Goal: Task Accomplishment & Management: Manage account settings

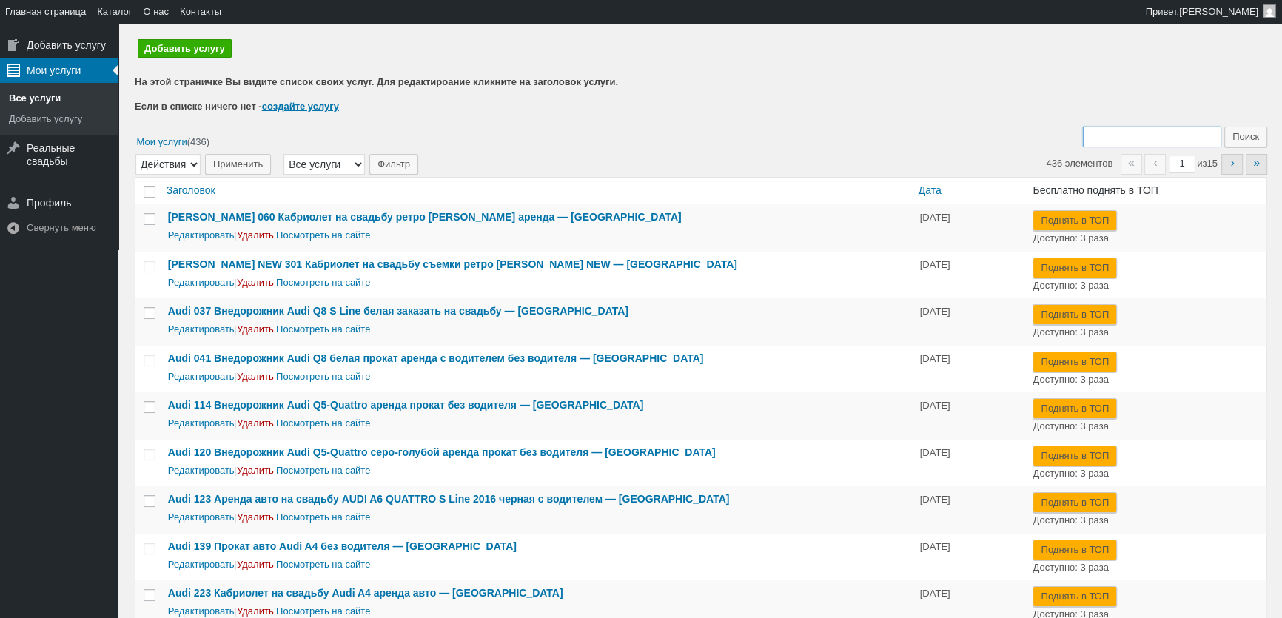
click at [1143, 129] on input "Поиск:" at bounding box center [1152, 137] width 138 height 21
type input "435"
click at [1224, 127] on input "Поиск" at bounding box center [1245, 137] width 43 height 21
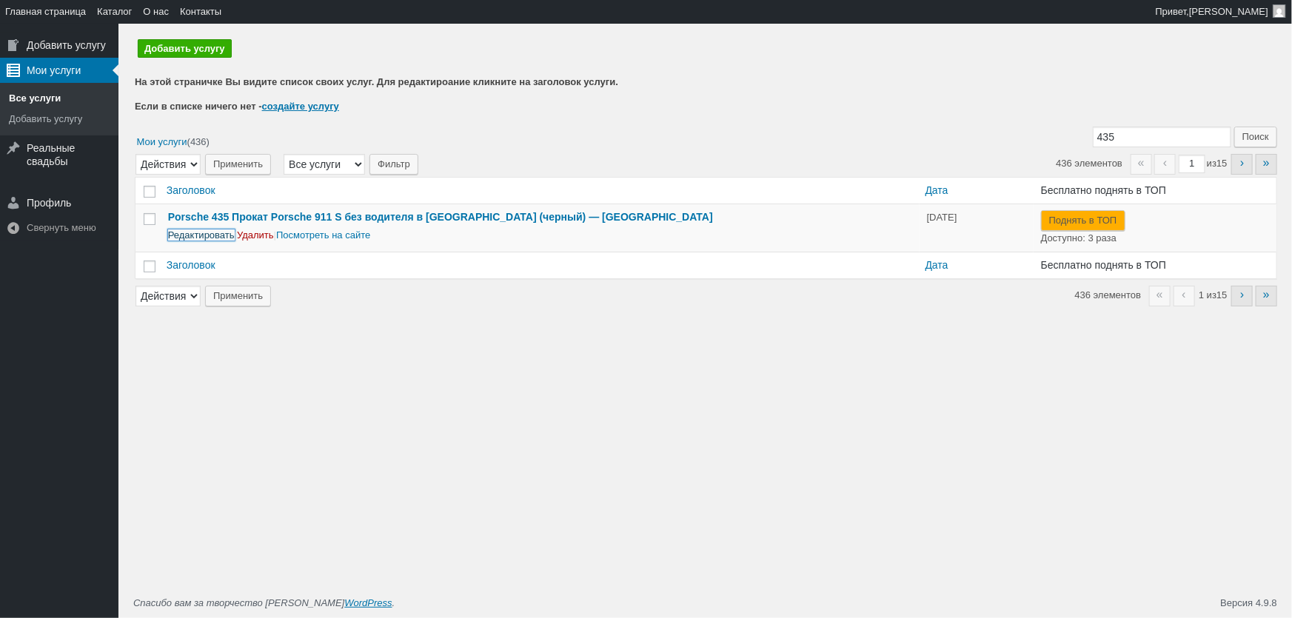
click at [204, 234] on link "Редактировать" at bounding box center [201, 234] width 67 height 11
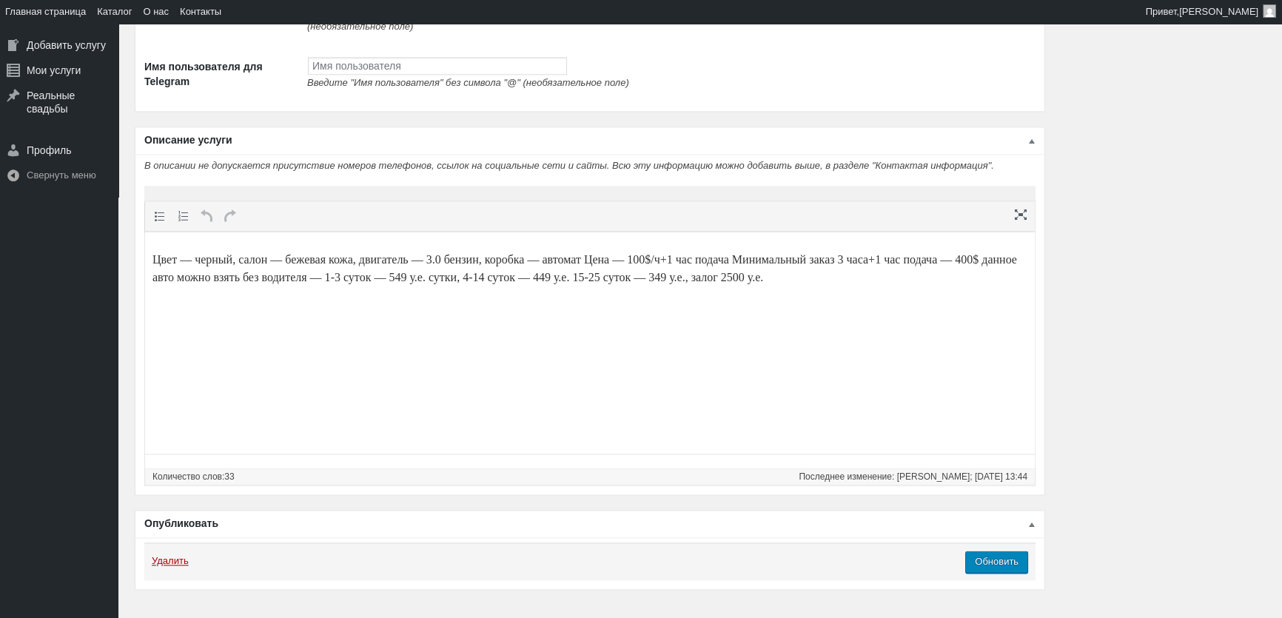
click at [360, 283] on p "Цвет — черный, салон — бежевая кожа, двигатель — 3.0 бензин, коробка — автомат …" at bounding box center [589, 269] width 875 height 36
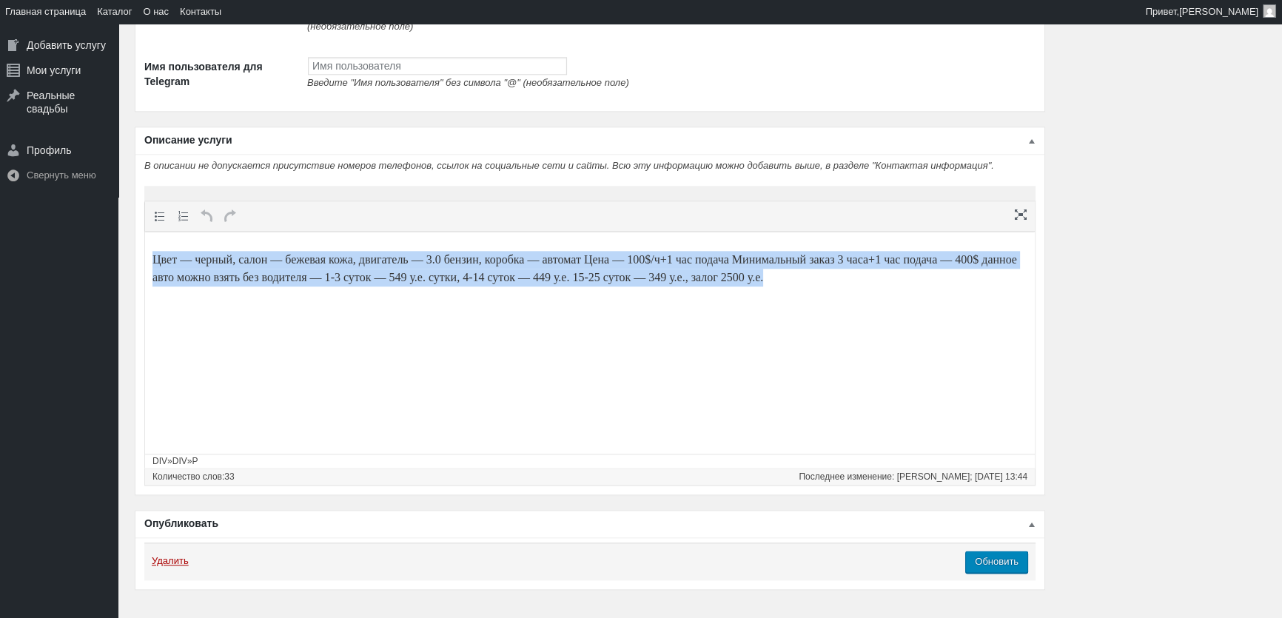
click at [360, 283] on p "Цвет — черный, салон — бежевая кожа, двигатель — 3.0 бензин, коробка — автомат …" at bounding box center [589, 269] width 875 height 36
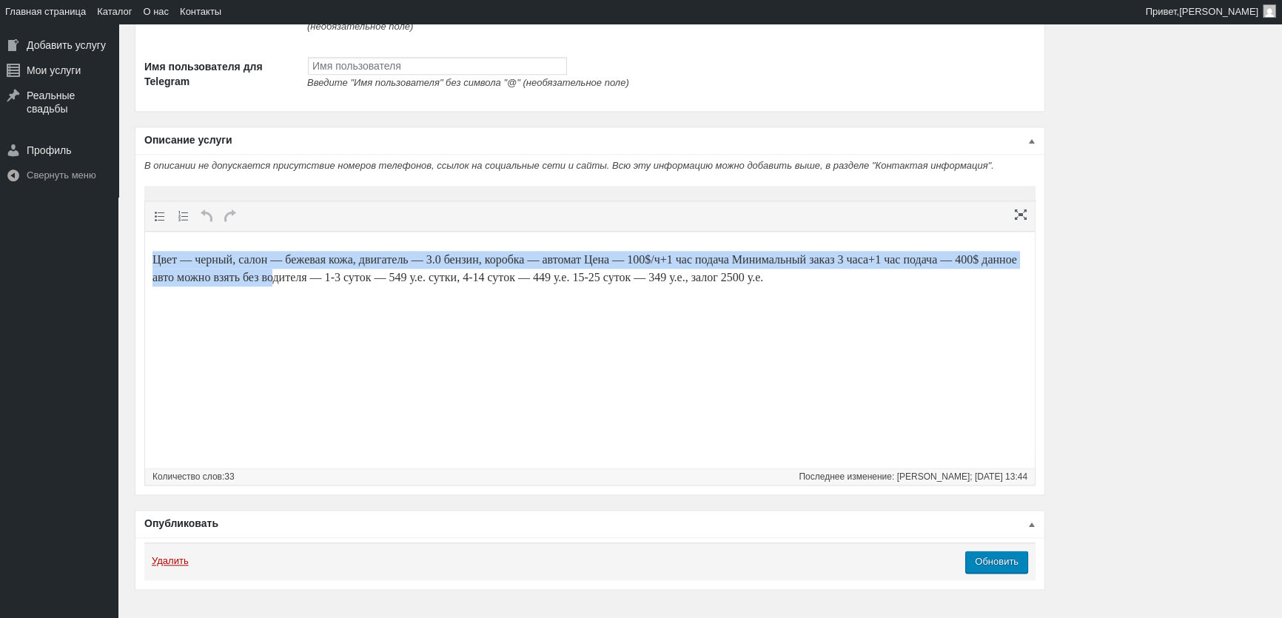
paste body
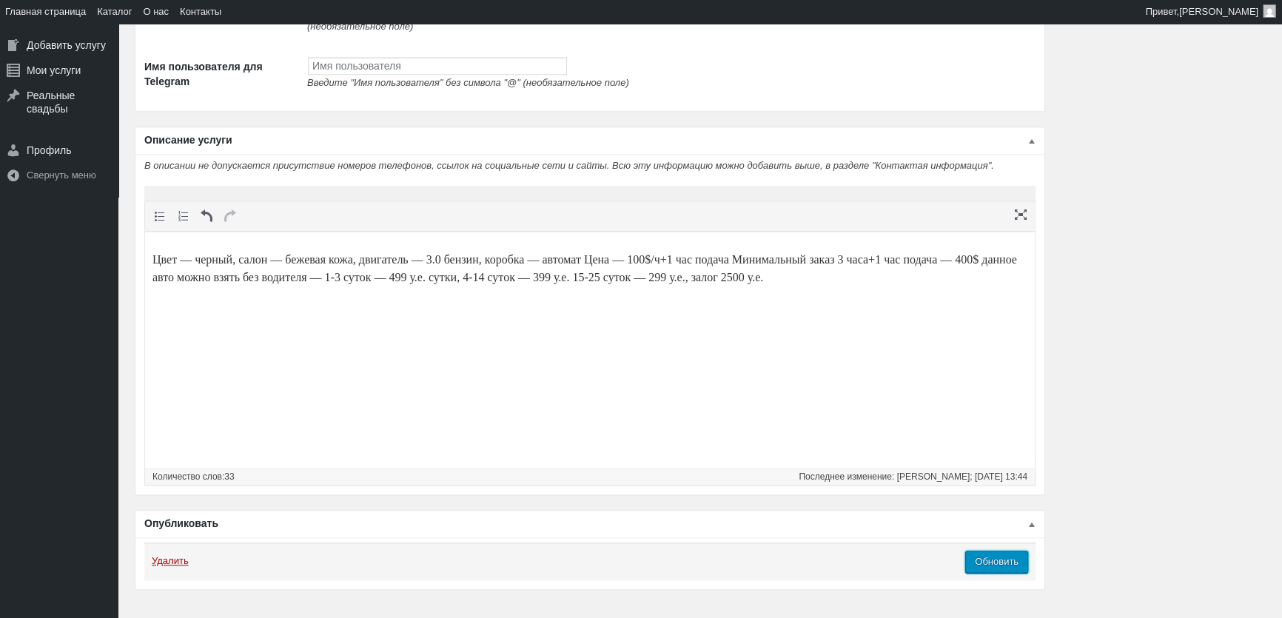
click at [1021, 573] on input "Обновить" at bounding box center [996, 562] width 63 height 22
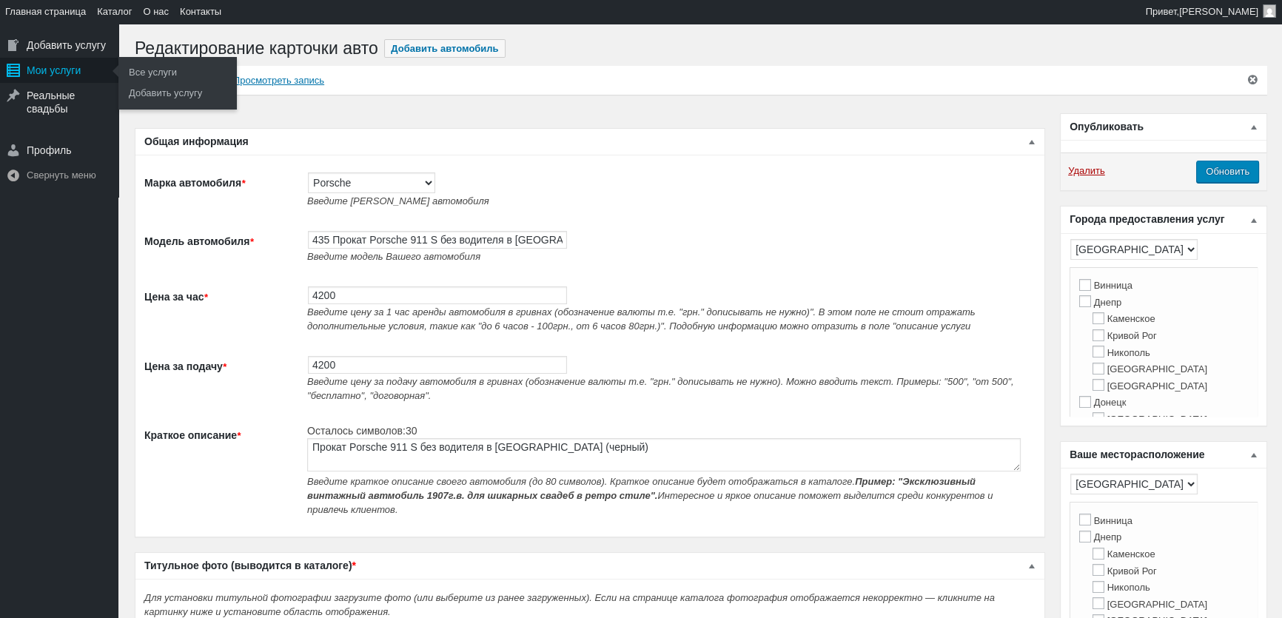
click at [21, 74] on div "Главное меню" at bounding box center [13, 70] width 27 height 25
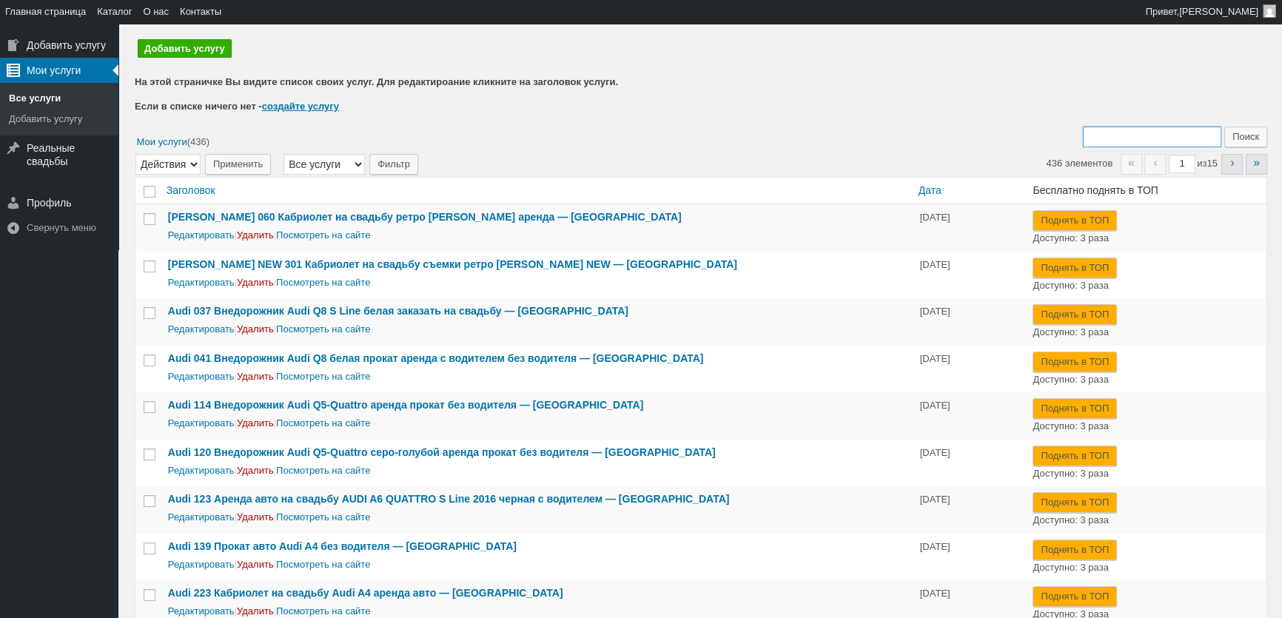
click at [1121, 146] on input "Поиск:" at bounding box center [1152, 137] width 138 height 21
type input "079"
click at [1224, 127] on input "Поиск" at bounding box center [1245, 137] width 43 height 21
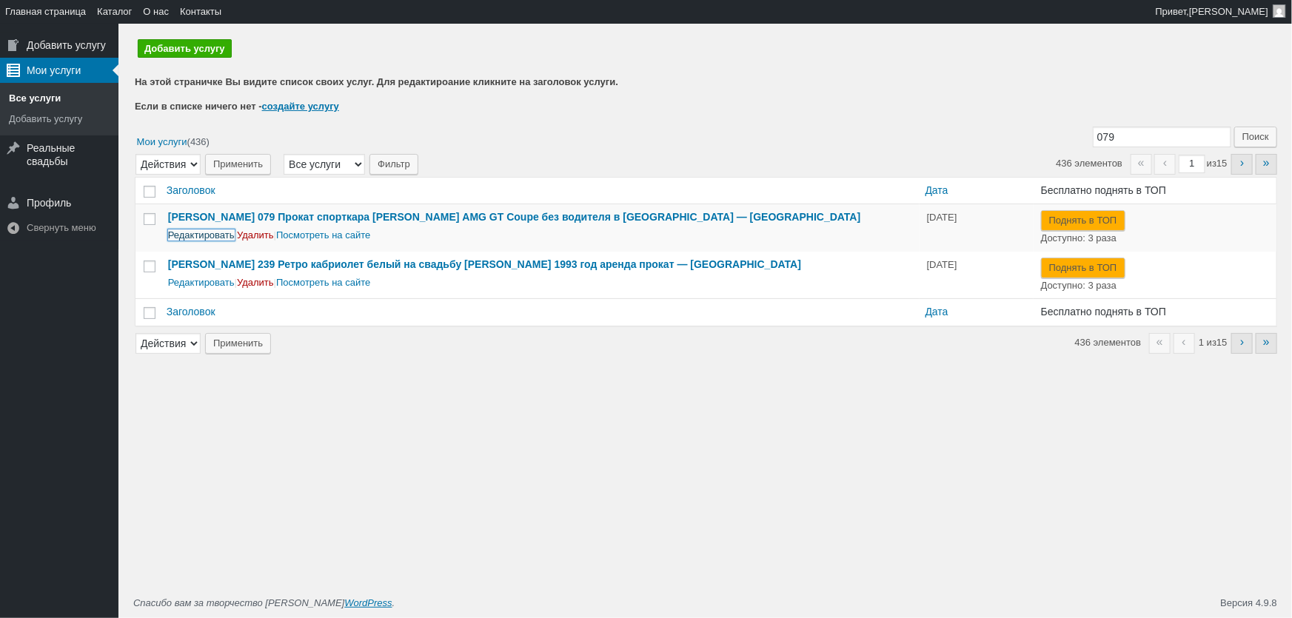
click at [209, 240] on link "Редактировать" at bounding box center [201, 234] width 67 height 11
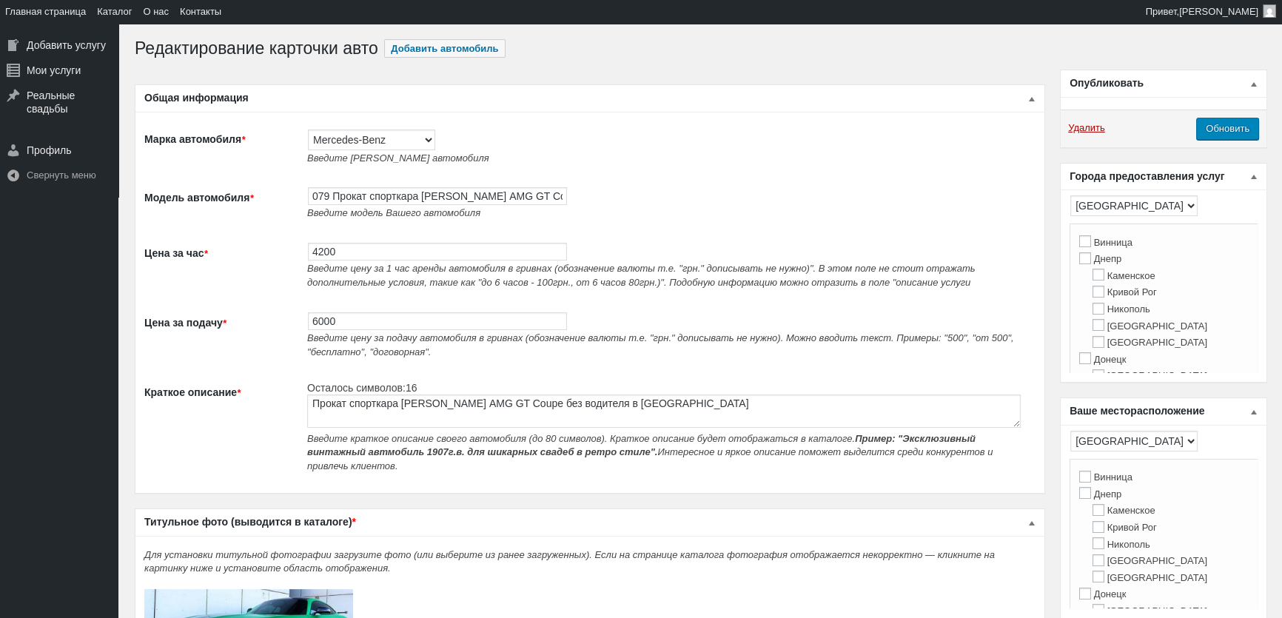
type input "4200"
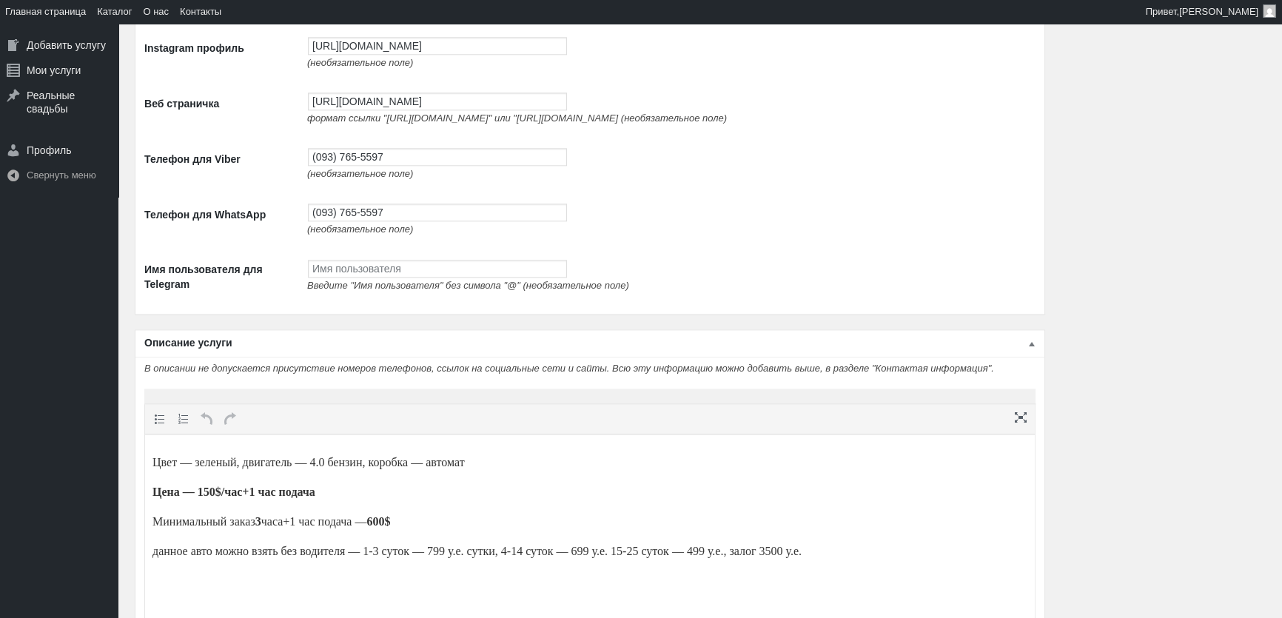
scroll to position [2221, 0]
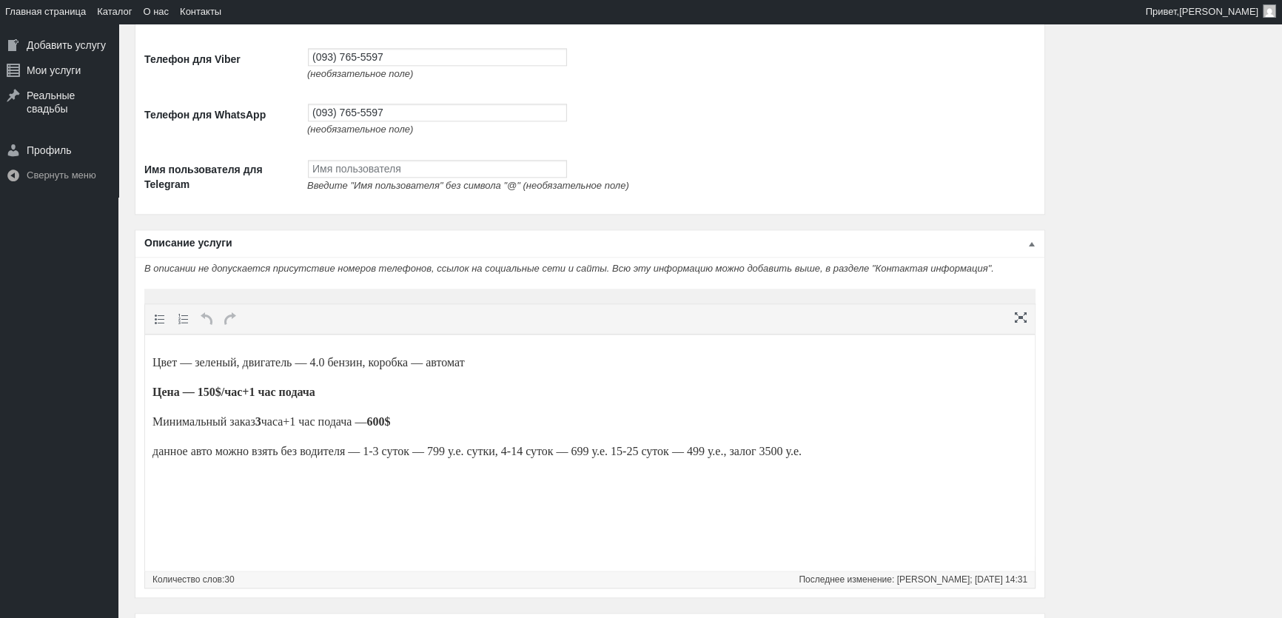
type input "4200"
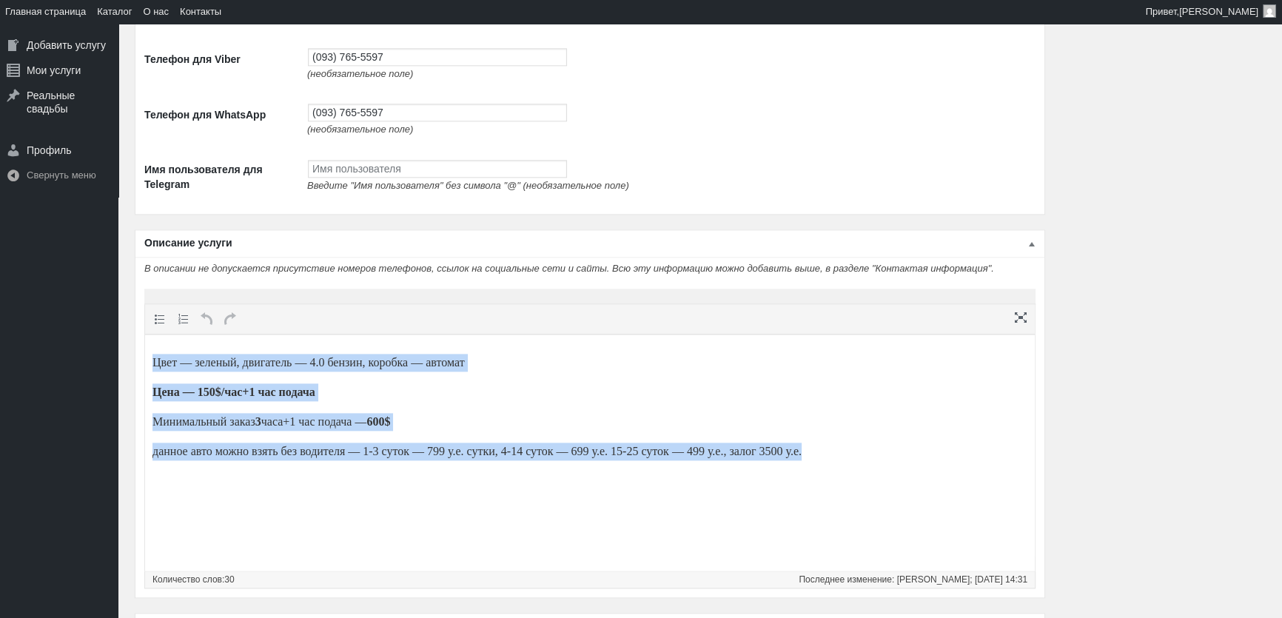
drag, startPoint x: 890, startPoint y: 461, endPoint x: 0, endPoint y: 331, distance: 899.2
click at [145, 335] on html "Цвет — зеленый, двигатель — 4.0 бензин, коробка — автомат Цена — 150$/час+1 час…" at bounding box center [590, 407] width 890 height 145
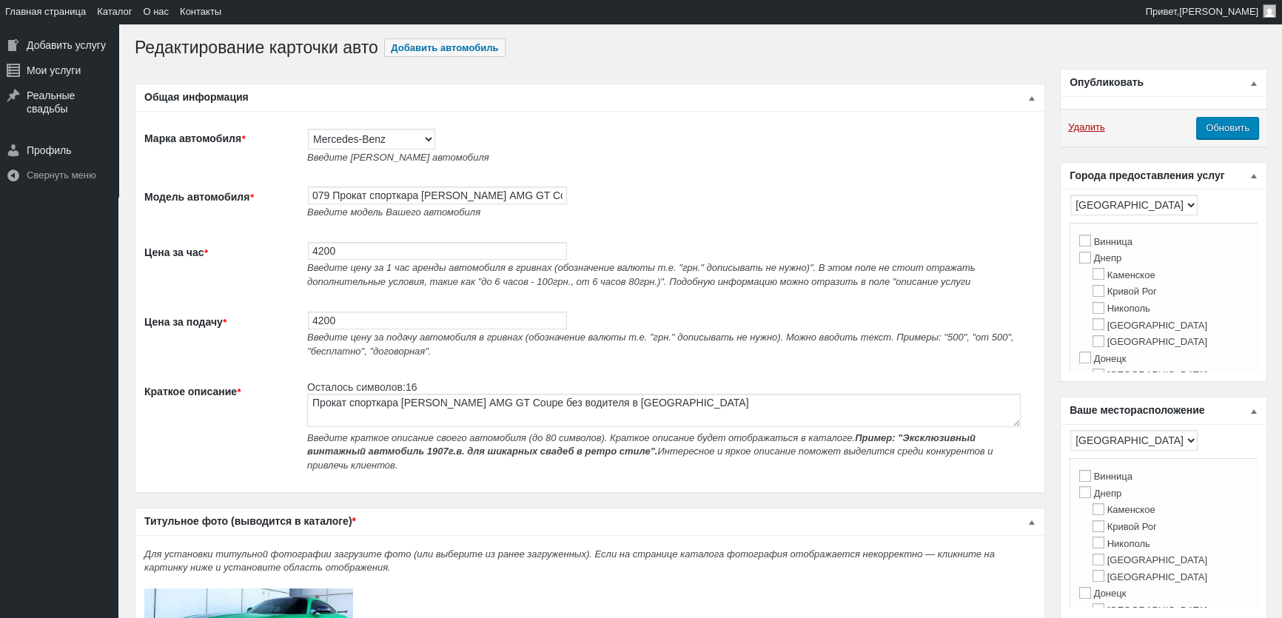
scroll to position [0, 0]
click at [1232, 127] on input "Обновить" at bounding box center [1227, 129] width 63 height 22
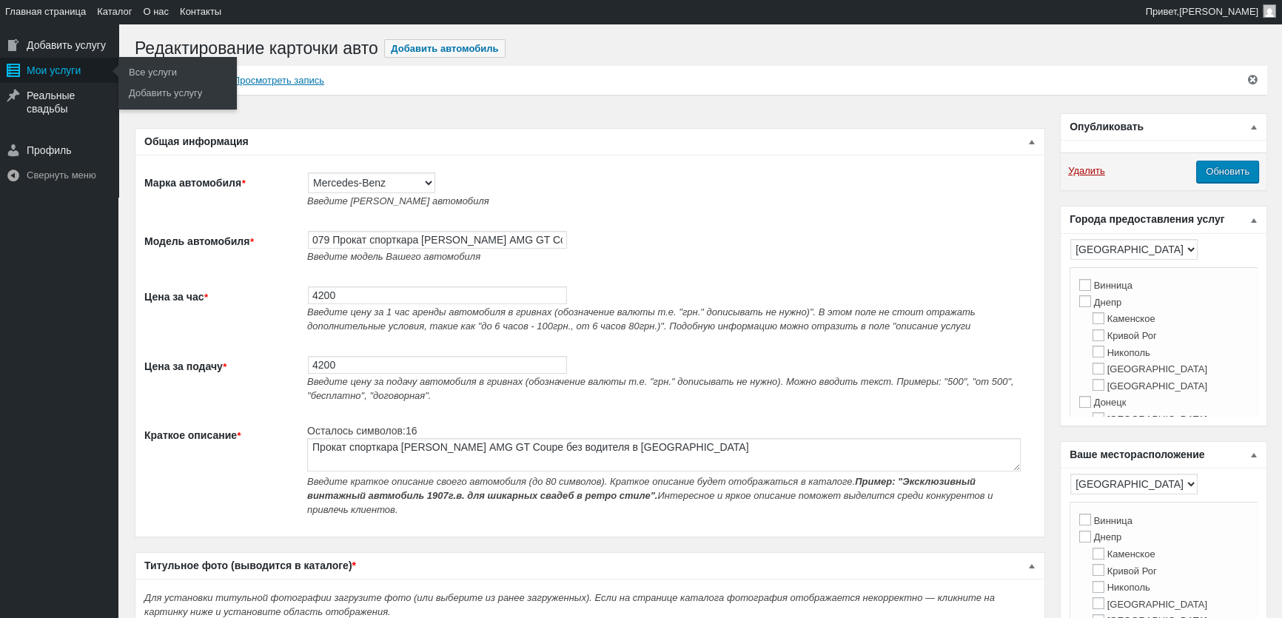
click at [37, 74] on div "Мои услуги" at bounding box center [59, 70] width 118 height 25
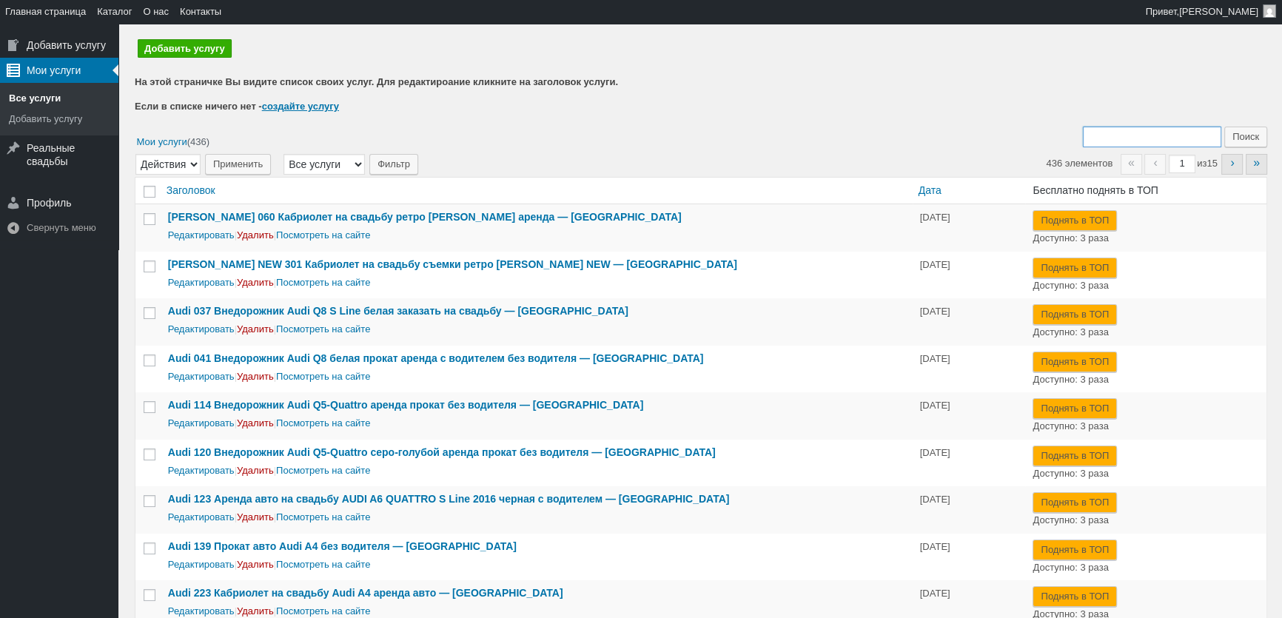
click at [1141, 136] on input "Поиск:" at bounding box center [1152, 137] width 138 height 21
type input "207"
click at [1224, 127] on input "Поиск" at bounding box center [1245, 137] width 43 height 21
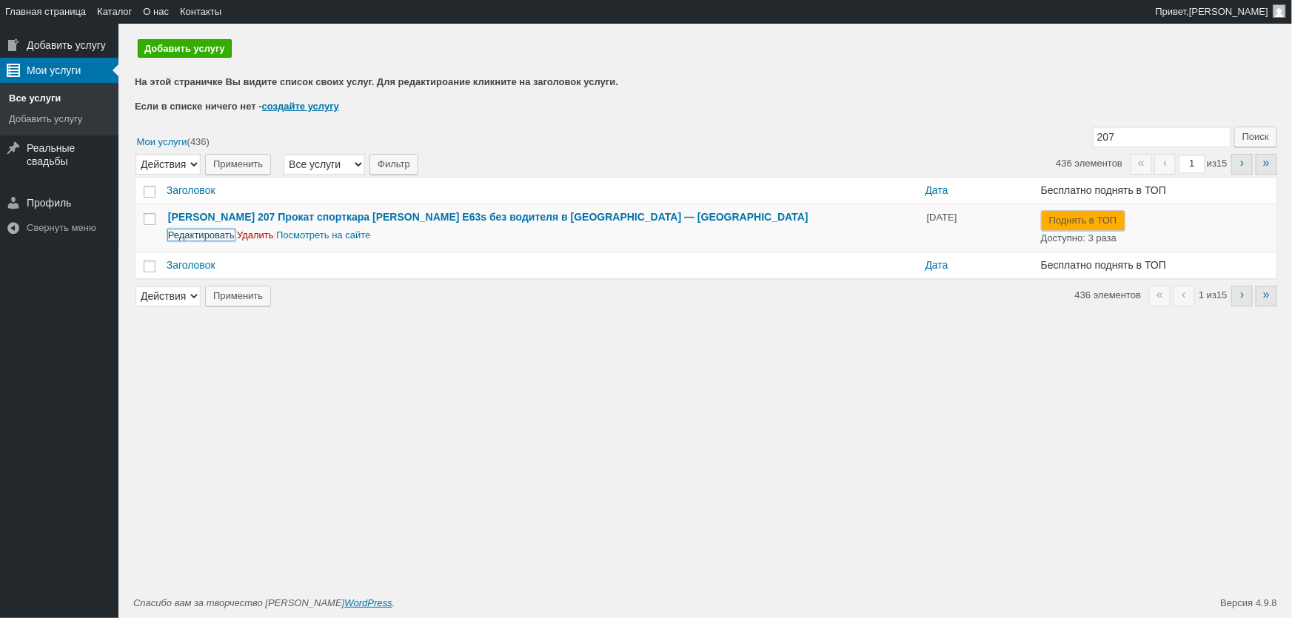
click at [211, 237] on link "Редактировать" at bounding box center [201, 234] width 67 height 11
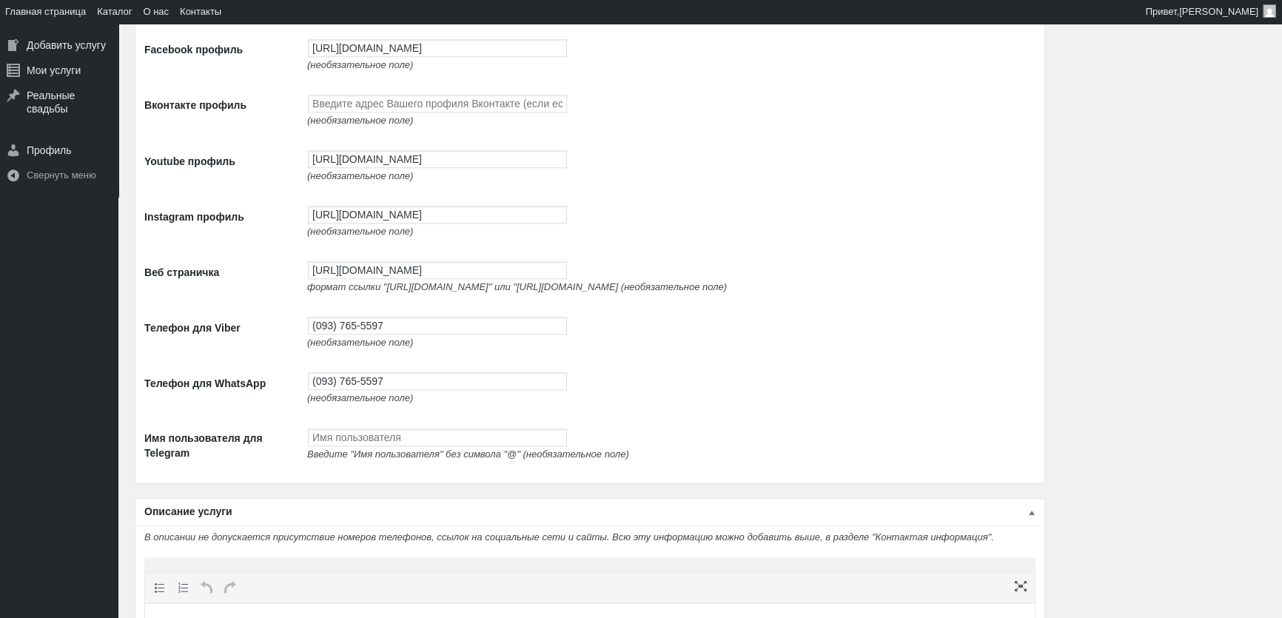
scroll to position [2355, 0]
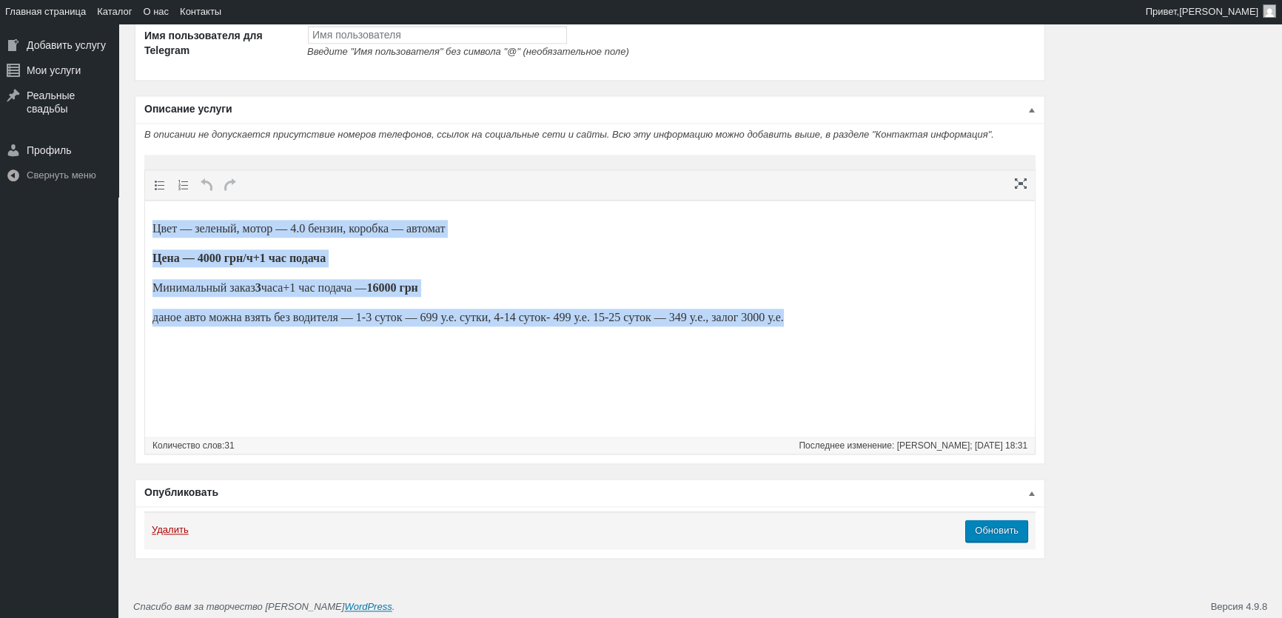
drag, startPoint x: 839, startPoint y: 319, endPoint x: 0, endPoint y: 184, distance: 850.2
click at [145, 201] on html "Цвет — зеленый, мотор — 4.0 бензин, коробка — автомат Цена — 4000 грн/ч+1 час п…" at bounding box center [590, 273] width 890 height 145
paste body
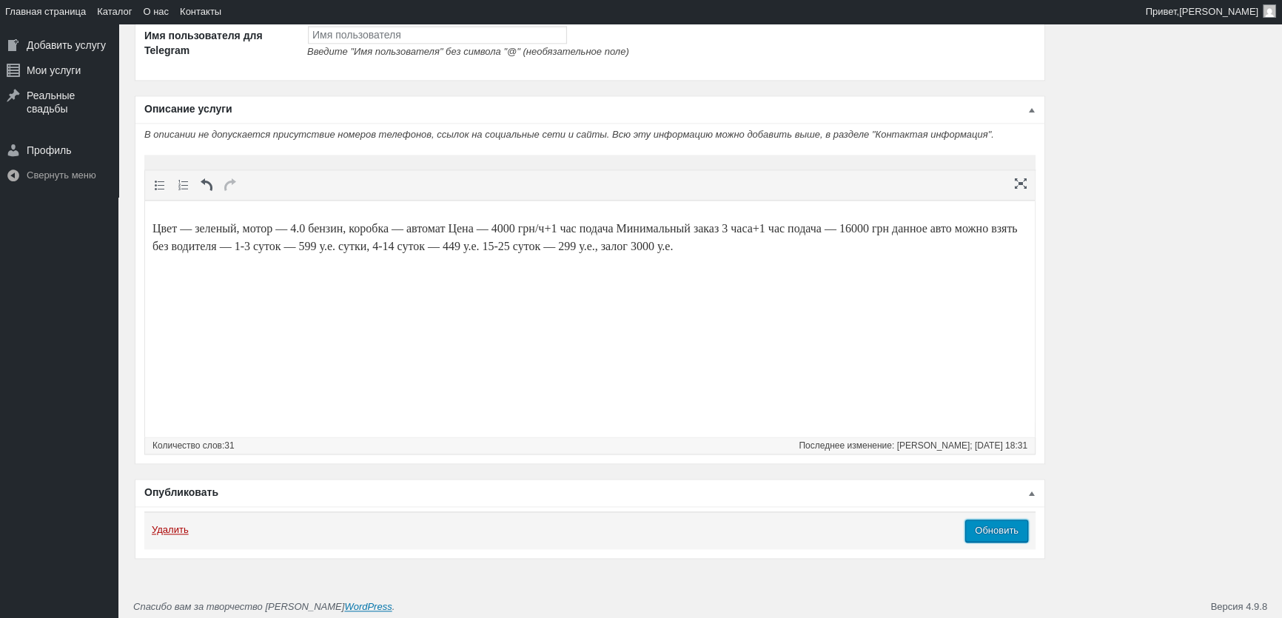
click at [990, 542] on input "Обновить" at bounding box center [996, 531] width 63 height 22
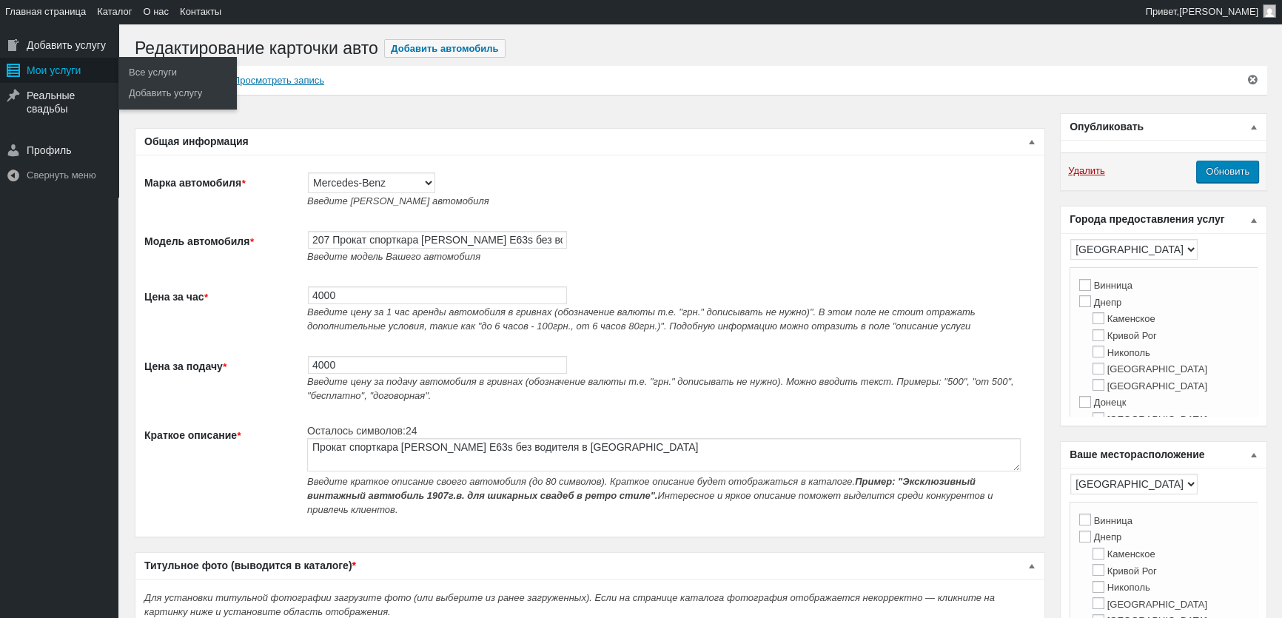
click at [60, 62] on div "Мои услуги" at bounding box center [59, 70] width 118 height 25
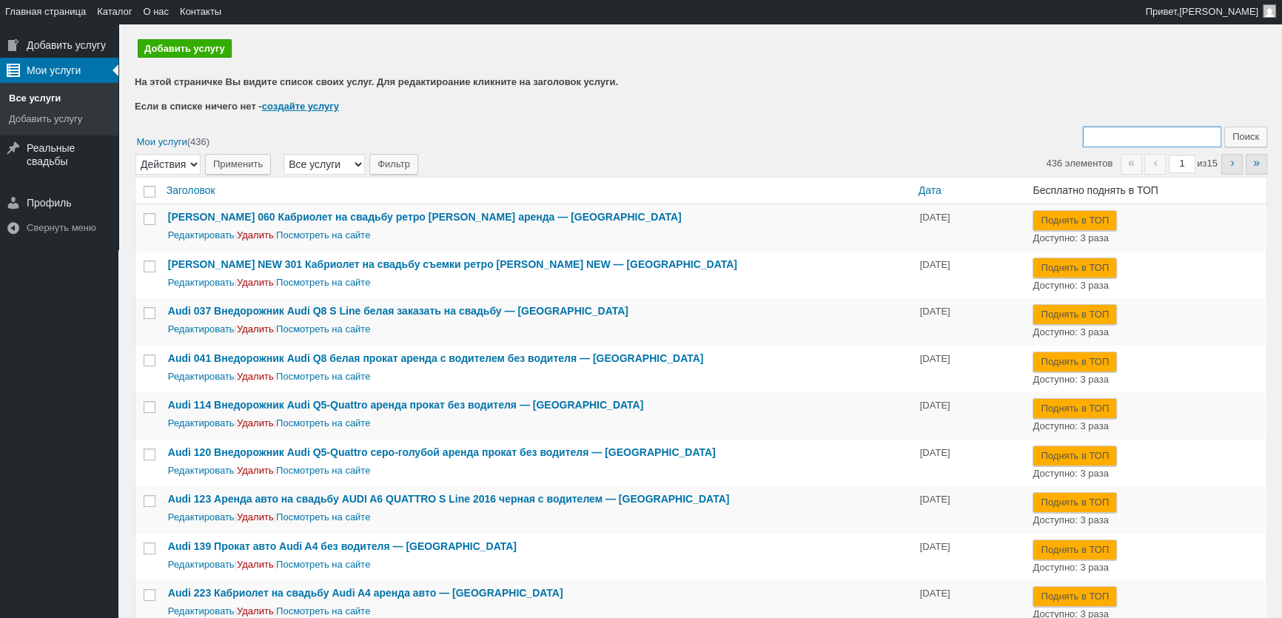
drag, startPoint x: 1115, startPoint y: 136, endPoint x: 1115, endPoint y: 124, distance: 12.6
click at [1115, 136] on input "Поиск:" at bounding box center [1152, 137] width 138 height 21
type input "286"
click at [1224, 127] on input "Поиск" at bounding box center [1245, 137] width 43 height 21
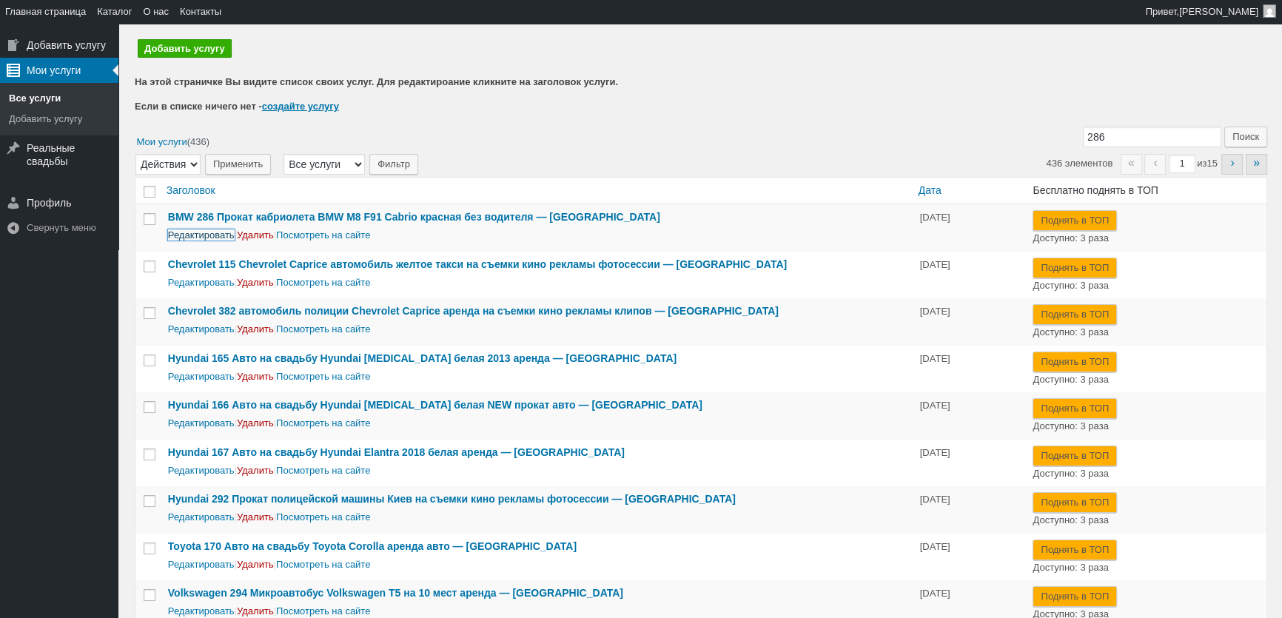
click at [208, 232] on link "Редактировать" at bounding box center [201, 234] width 67 height 11
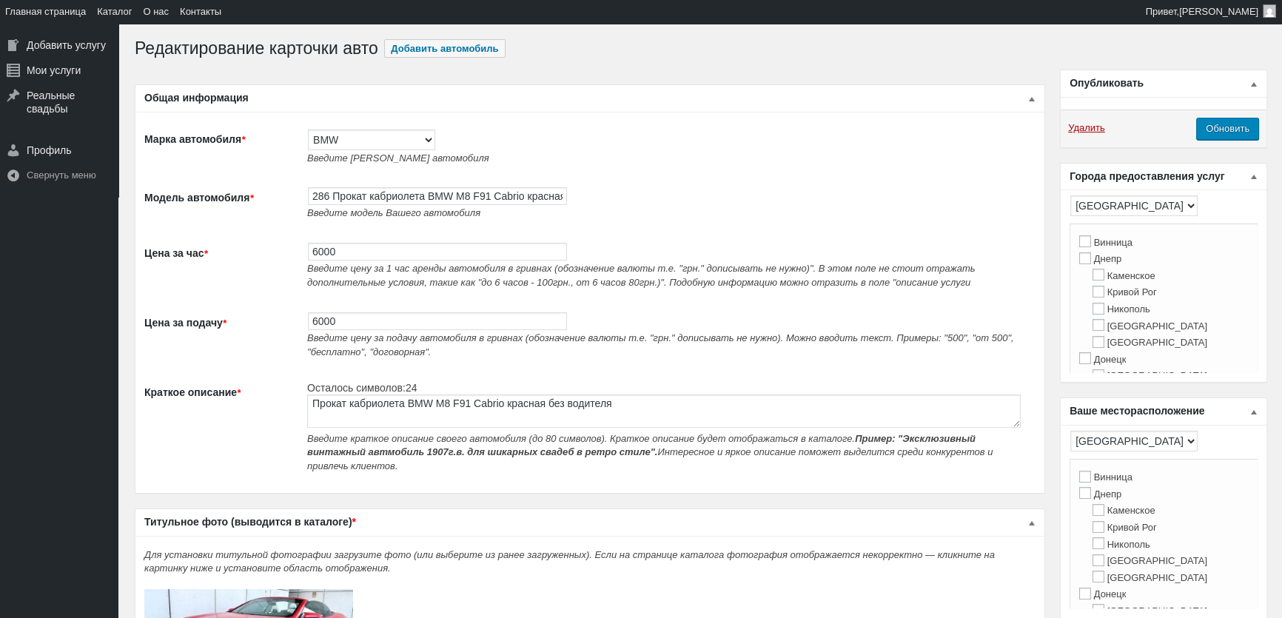
click at [336, 268] on span "Введите цену за 1 час аренды автомобиля в гривнах (обозначение валюты т.е. "грн…" at bounding box center [641, 275] width 668 height 25
click at [342, 258] on input "6000" at bounding box center [437, 252] width 259 height 18
type input "4200"
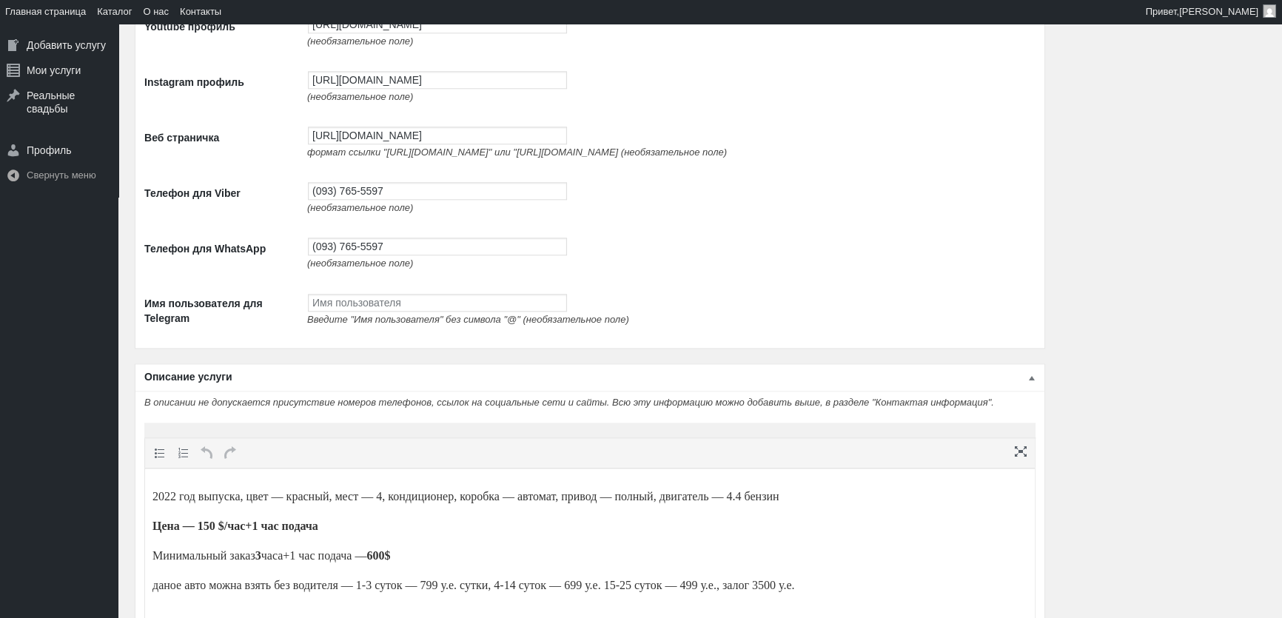
scroll to position [2375, 0]
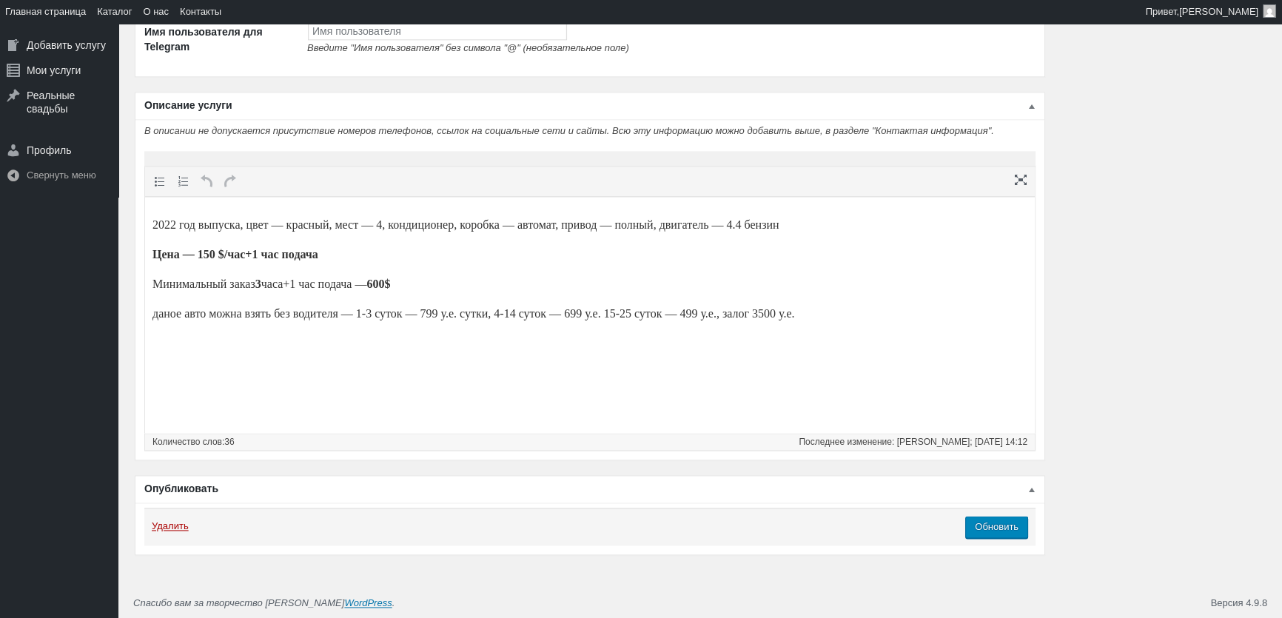
type input "4200"
click at [376, 239] on body "2022 год выпуска, цвет — красный, мест — 4, кондиционер, коробка — автомат, при…" at bounding box center [589, 270] width 875 height 132
click at [1002, 528] on input "Обновить" at bounding box center [996, 527] width 63 height 22
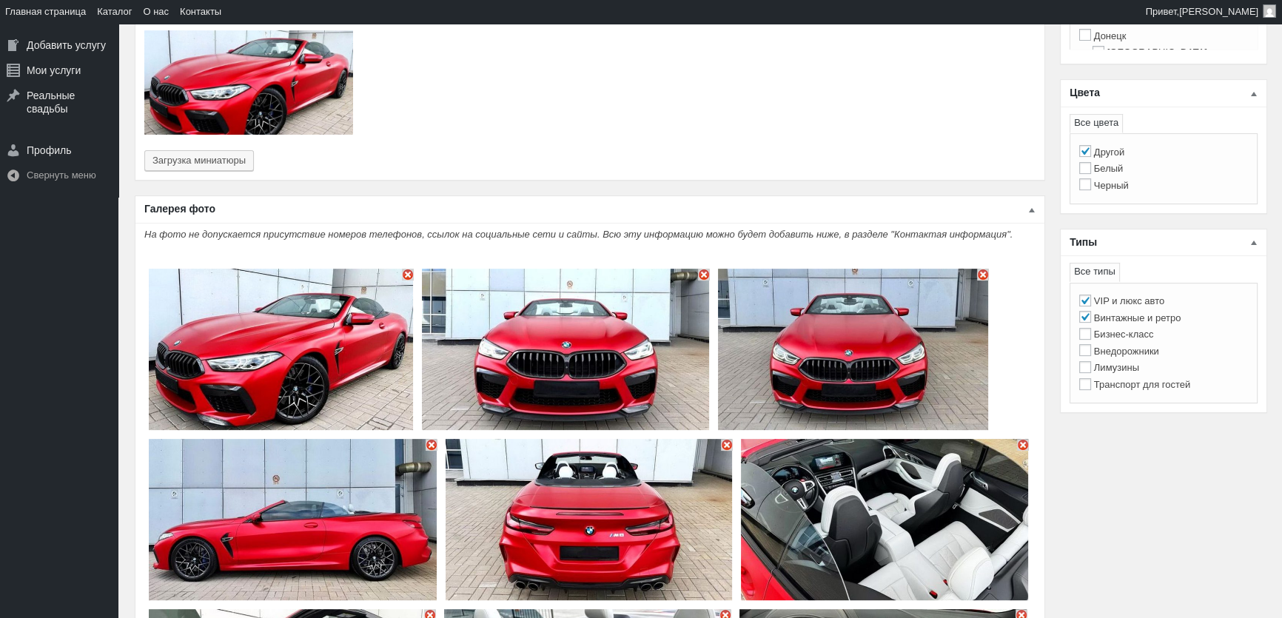
scroll to position [403, 0]
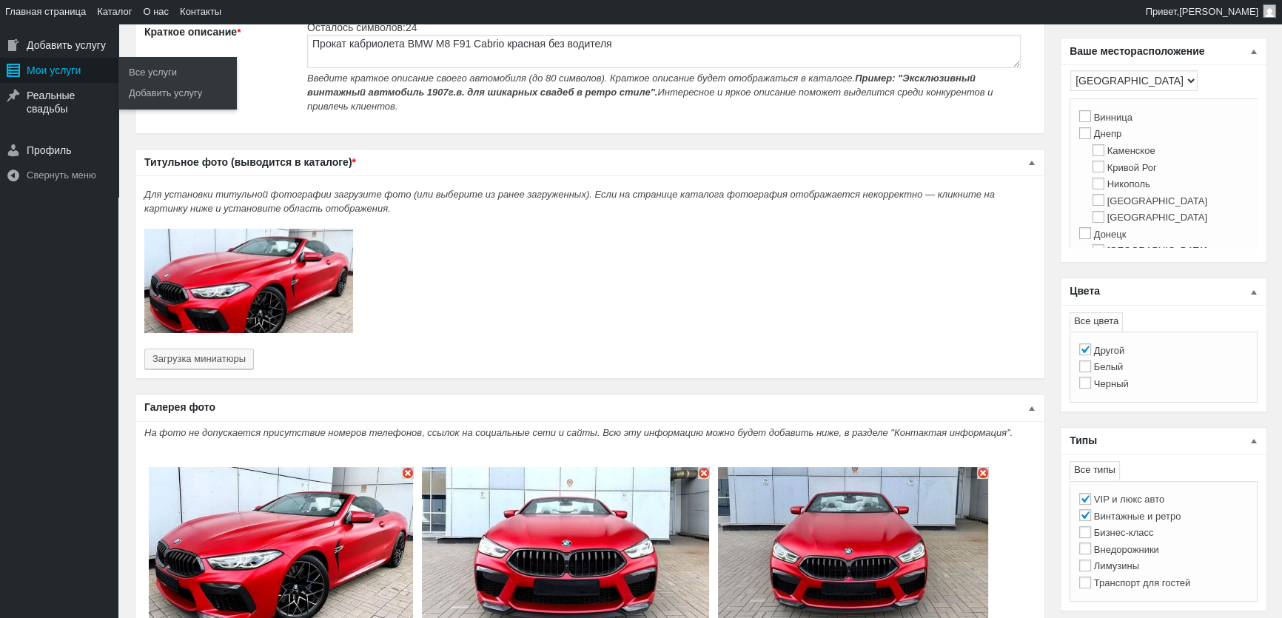
click at [61, 71] on div "Мои услуги" at bounding box center [59, 70] width 118 height 25
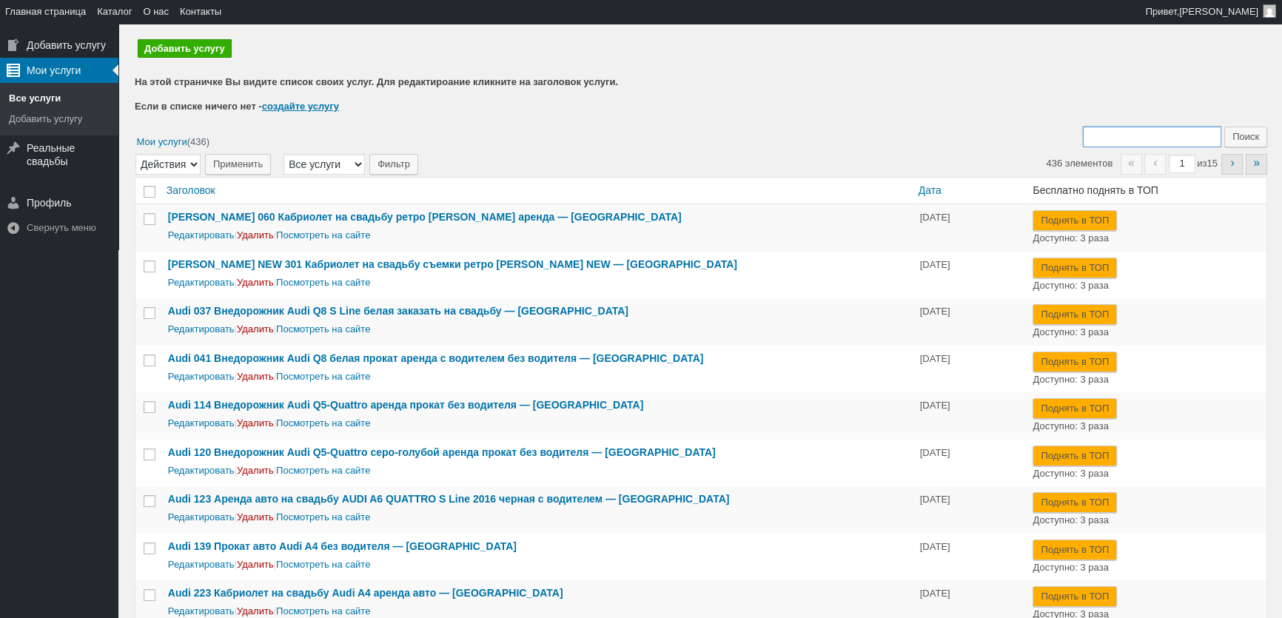
click at [1127, 136] on input "Поиск:" at bounding box center [1152, 137] width 138 height 21
type input "112"
click at [1224, 127] on input "Поиск" at bounding box center [1245, 137] width 43 height 21
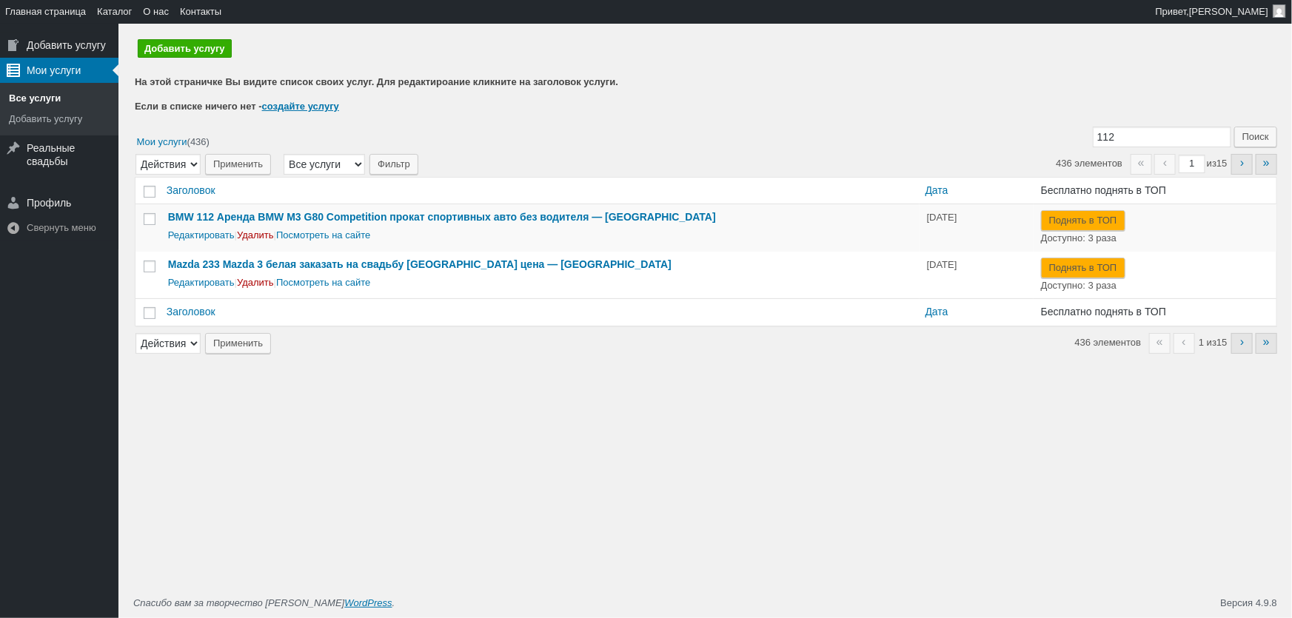
click at [212, 226] on div "Редактировать | Удалить | Посмотреть на сайте" at bounding box center [540, 234] width 744 height 16
click at [212, 229] on link "Редактировать" at bounding box center [201, 234] width 67 height 11
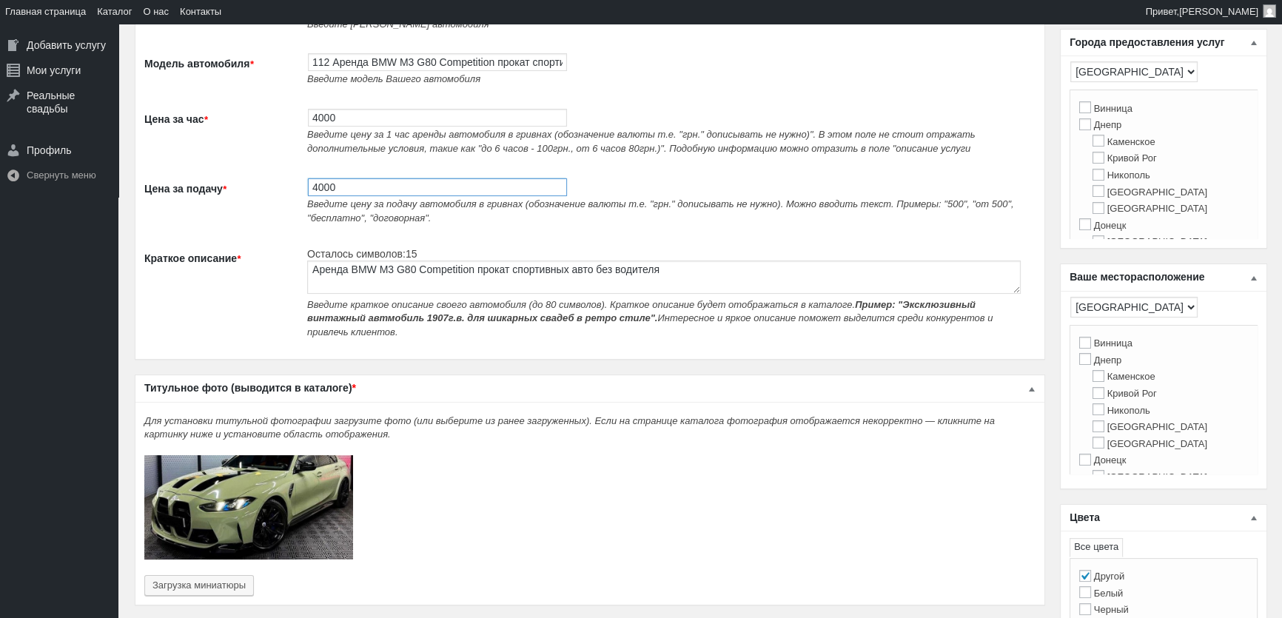
drag, startPoint x: 374, startPoint y: 192, endPoint x: 262, endPoint y: 178, distance: 112.6
click at [263, 178] on tr "Цена за подачу * 4000 Введите цену за подачу автомобиля в гривнах (обозначение …" at bounding box center [589, 202] width 891 height 70
type input "2"
type input "4200"
drag, startPoint x: 375, startPoint y: 119, endPoint x: 101, endPoint y: 80, distance: 275.9
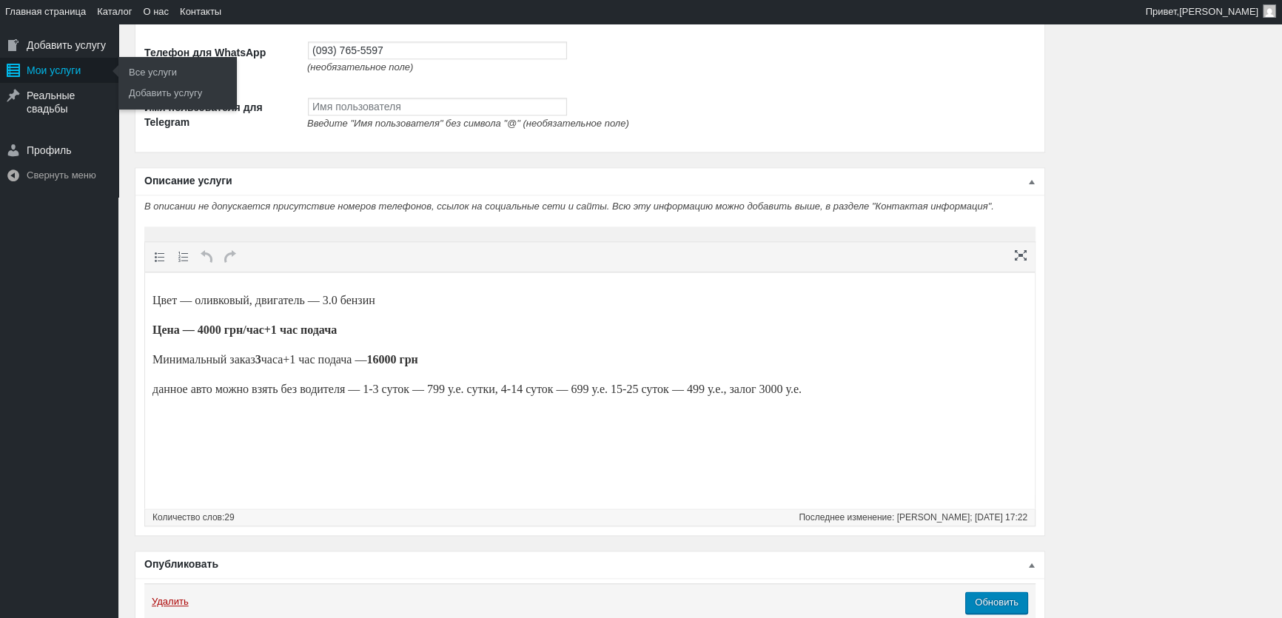
scroll to position [2204, 0]
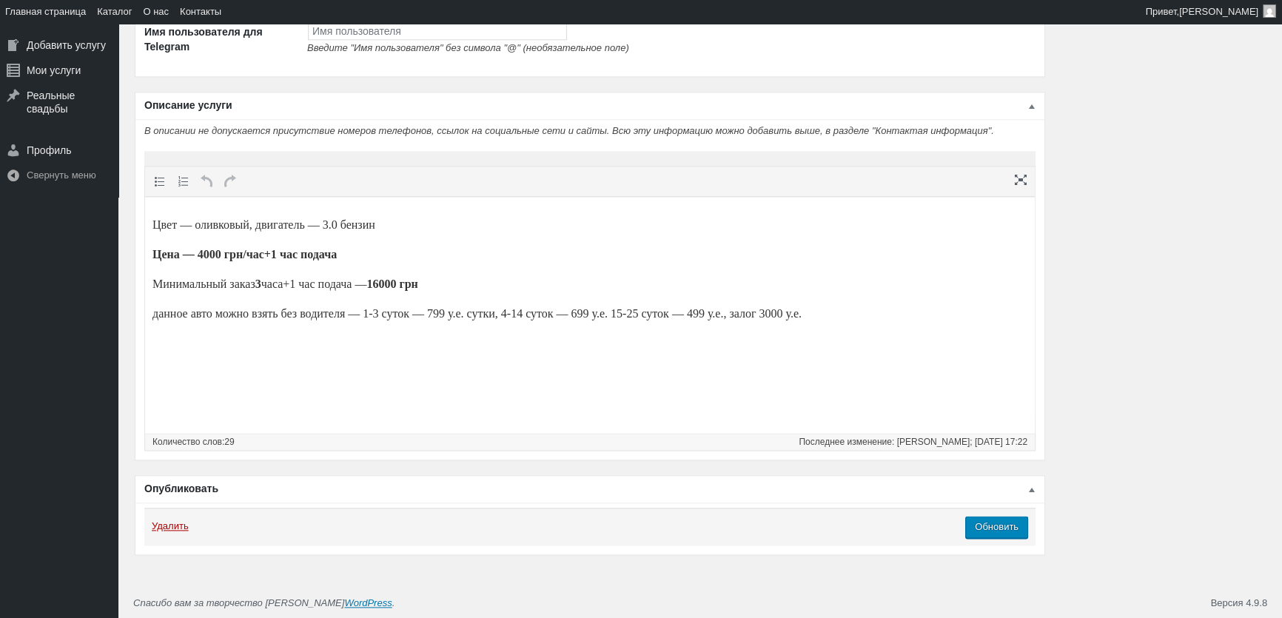
type input "4200"
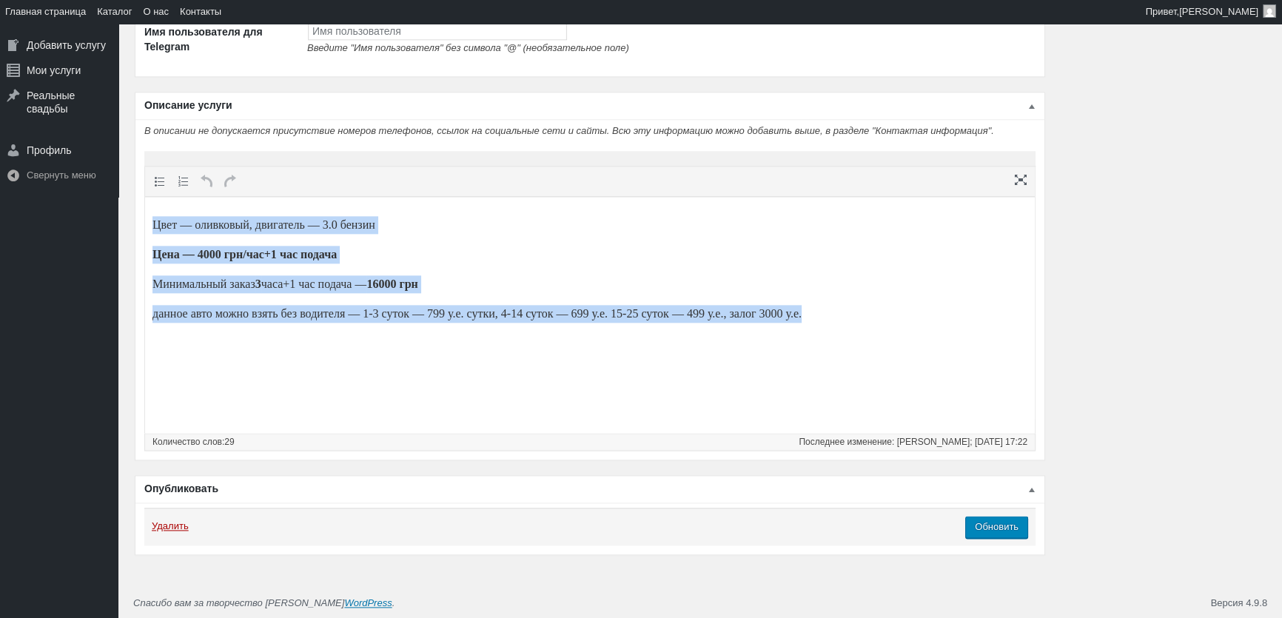
drag, startPoint x: 899, startPoint y: 315, endPoint x: 0, endPoint y: 127, distance: 918.6
click at [145, 197] on html "Цвет — оливковый, двигатель — 3.0 бензин Цена — 4000 грн/час+1 час подача Миним…" at bounding box center [590, 284] width 890 height 175
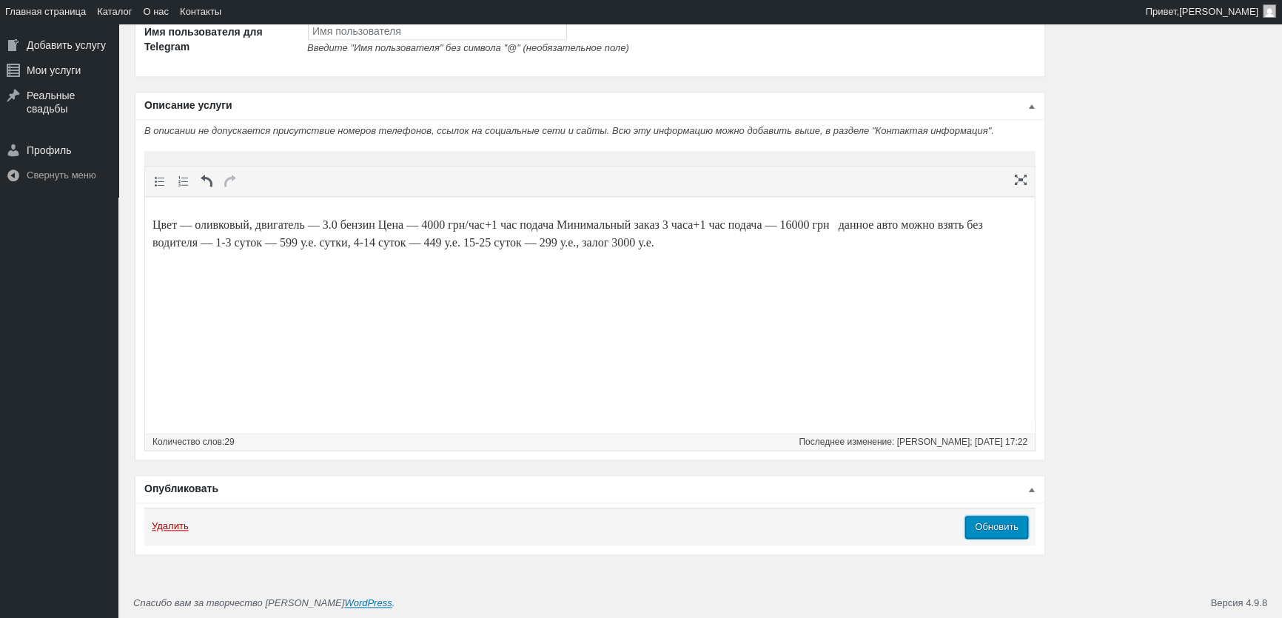
click at [1007, 527] on input "Обновить" at bounding box center [996, 527] width 63 height 22
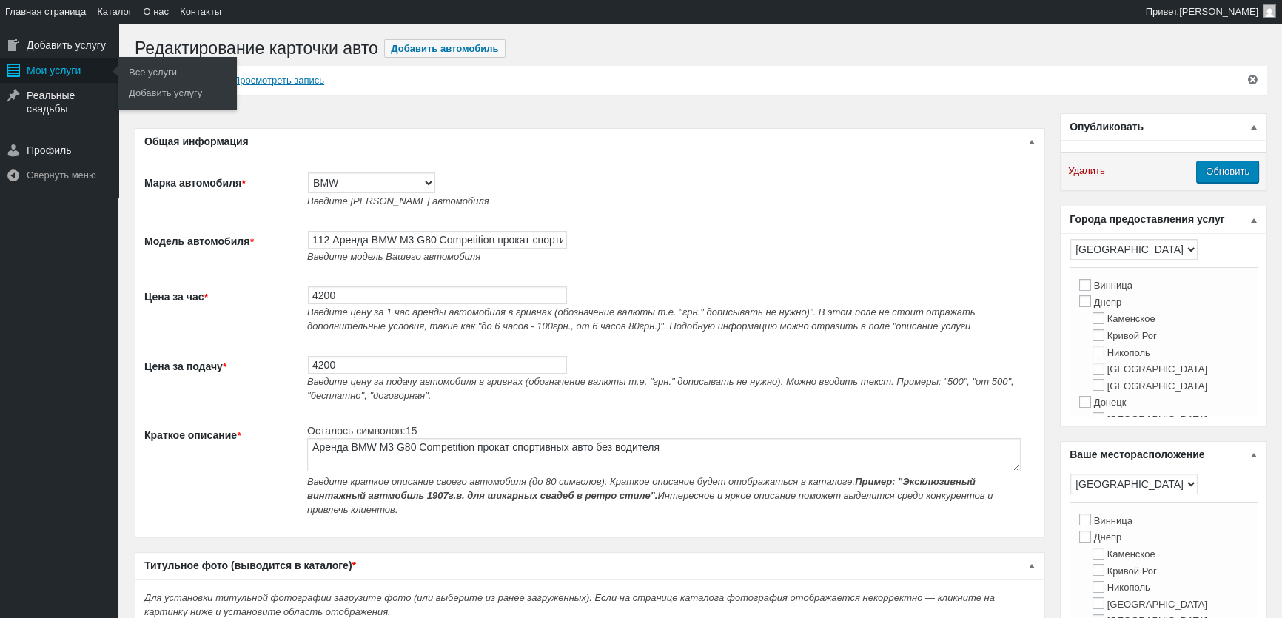
click at [59, 77] on div "Мои услуги" at bounding box center [59, 70] width 118 height 25
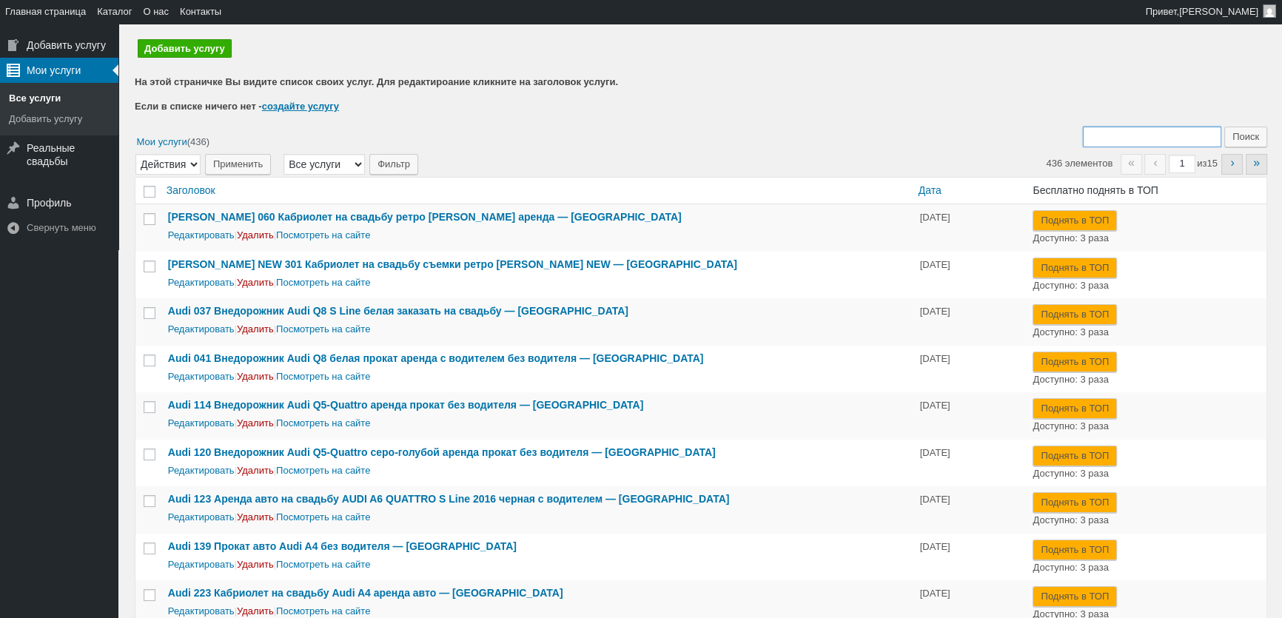
click at [1147, 140] on input "Поиск:" at bounding box center [1152, 137] width 138 height 21
type input "193"
click at [1224, 127] on input "Поиск" at bounding box center [1245, 137] width 43 height 21
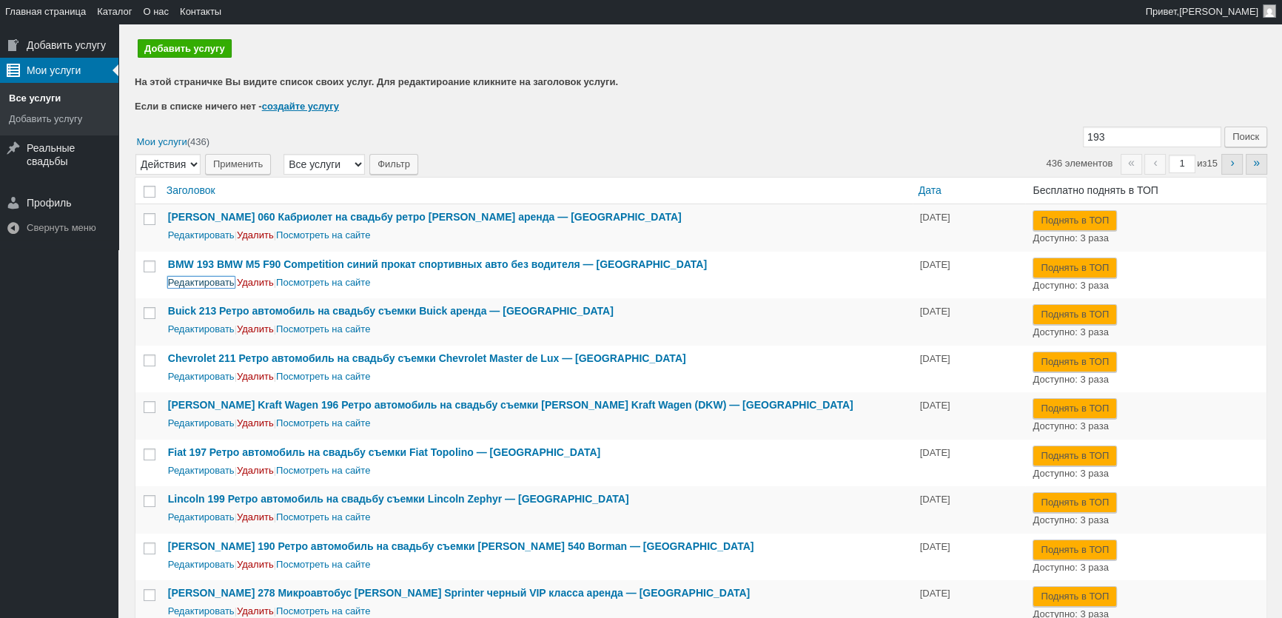
click at [181, 281] on link "Редактировать" at bounding box center [201, 282] width 67 height 11
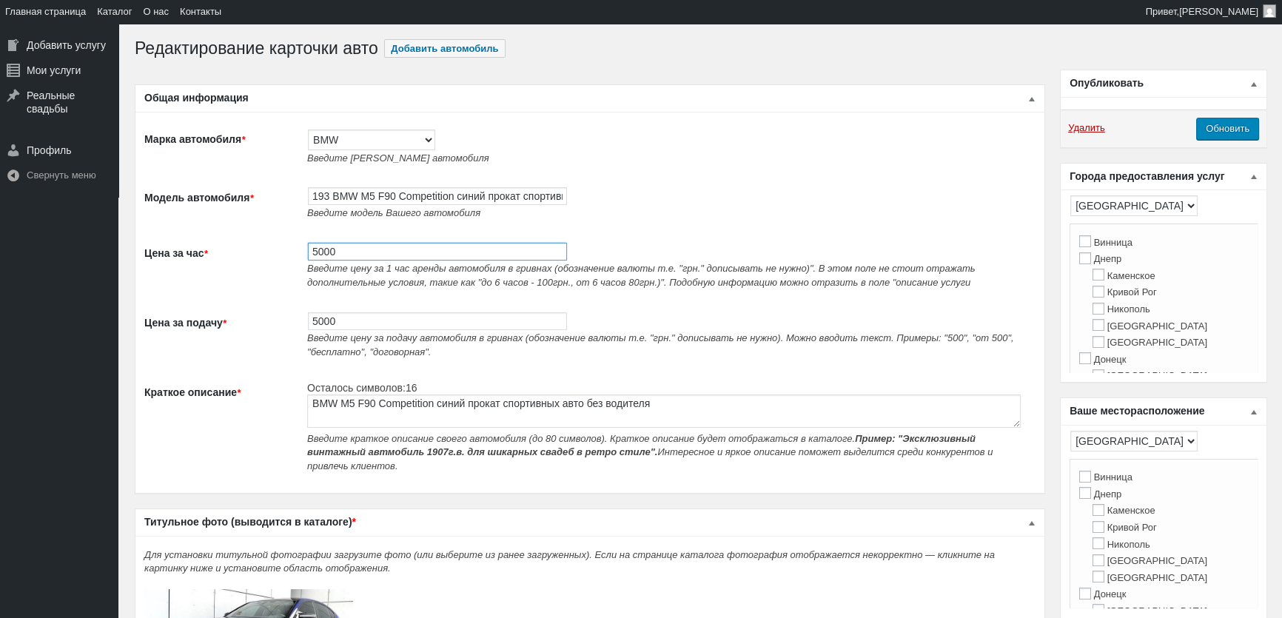
drag, startPoint x: 360, startPoint y: 261, endPoint x: 213, endPoint y: 233, distance: 149.8
click at [213, 233] on tr "Цена за час * 5000 Введите цену за 1 час аренды автомобиля в гривнах (обозначен…" at bounding box center [589, 266] width 891 height 70
type input "4200"
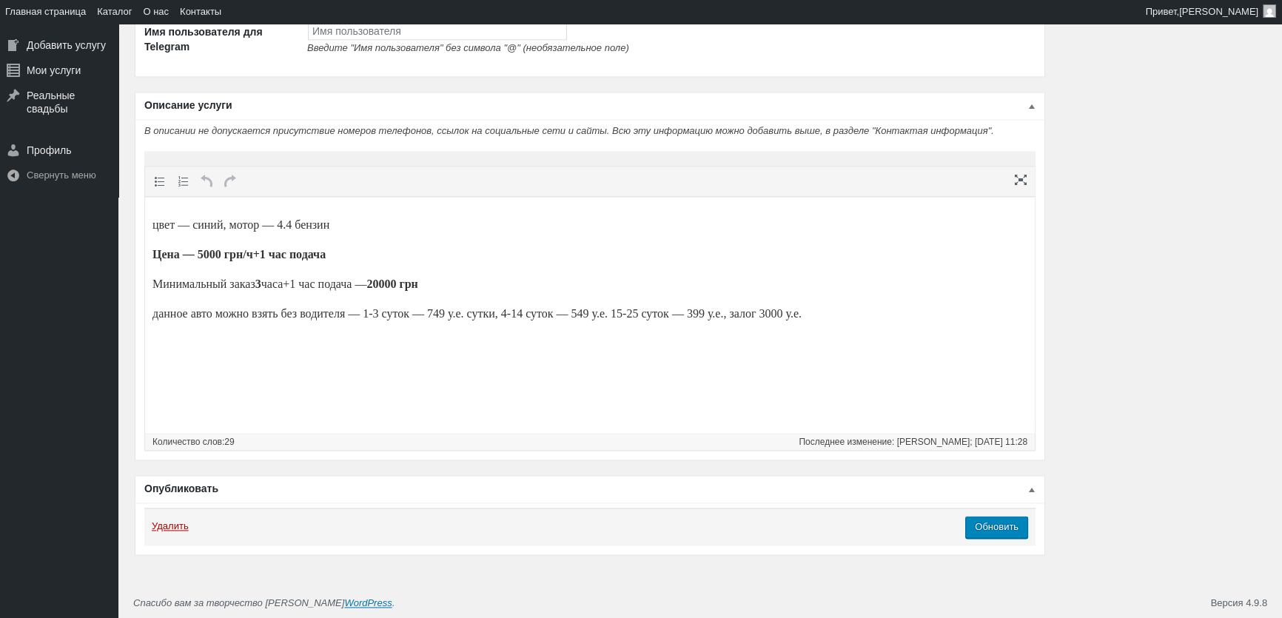
scroll to position [2375, 0]
type input "4200"
click at [268, 296] on body "цвет — синий, мотор — 4.4 бензин Цена — 5000 грн/ч+1 час подача Минимальный зак…" at bounding box center [589, 270] width 875 height 132
click at [996, 526] on input "Обновить" at bounding box center [996, 527] width 63 height 22
